Goal: Navigation & Orientation: Find specific page/section

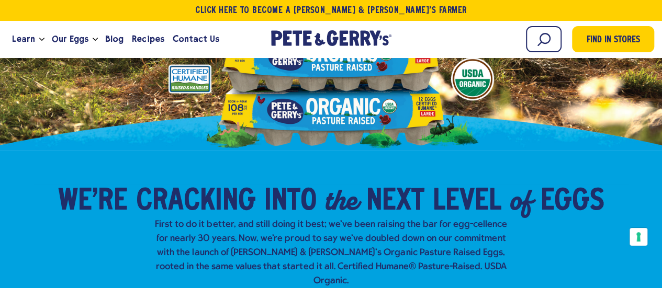
scroll to position [105, 0]
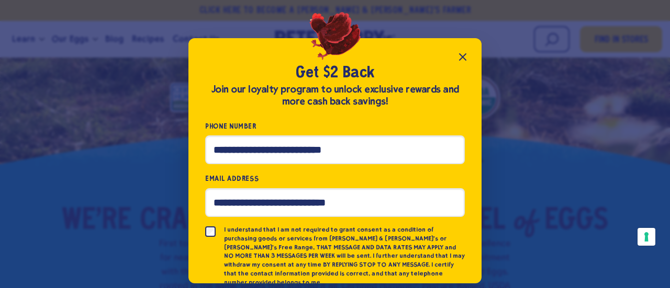
click at [459, 60] on icon "Close popup" at bounding box center [463, 57] width 13 height 13
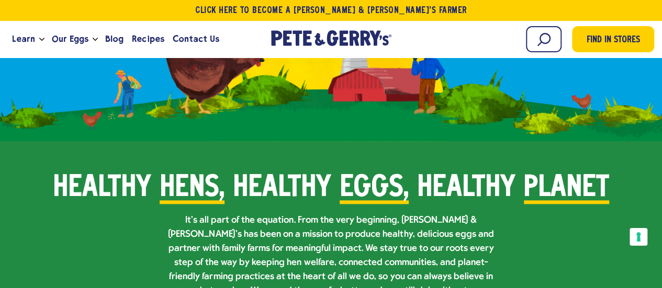
scroll to position [576, 0]
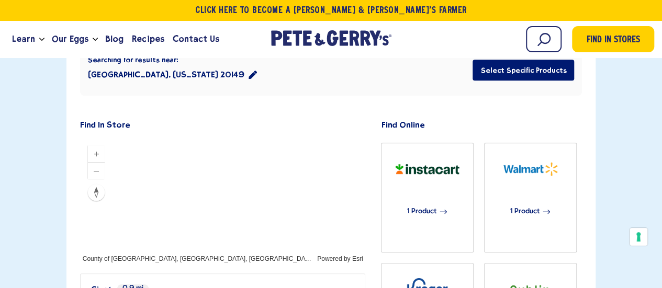
scroll to position [262, 0]
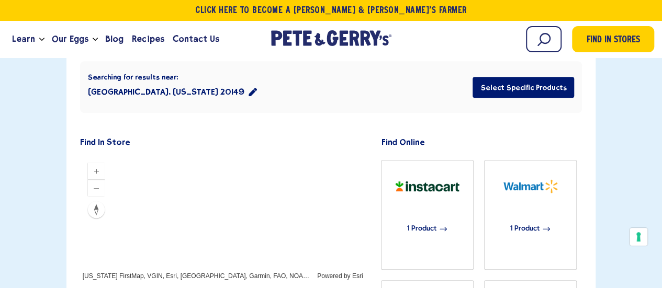
click at [244, 172] on div at bounding box center [223, 218] width 286 height 126
click at [188, 155] on div at bounding box center [223, 218] width 286 height 126
click at [93, 155] on div at bounding box center [223, 218] width 286 height 126
click at [80, 155] on div at bounding box center [223, 218] width 286 height 126
click at [128, 155] on div at bounding box center [223, 218] width 286 height 126
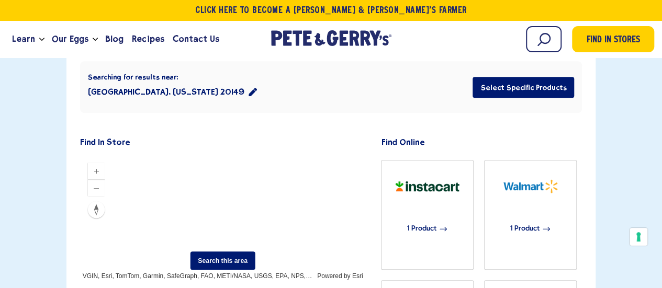
click at [160, 155] on div at bounding box center [223, 218] width 286 height 126
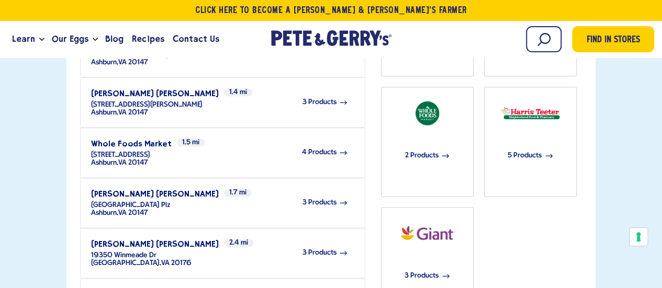
scroll to position [628, 0]
